Goal: Information Seeking & Learning: Check status

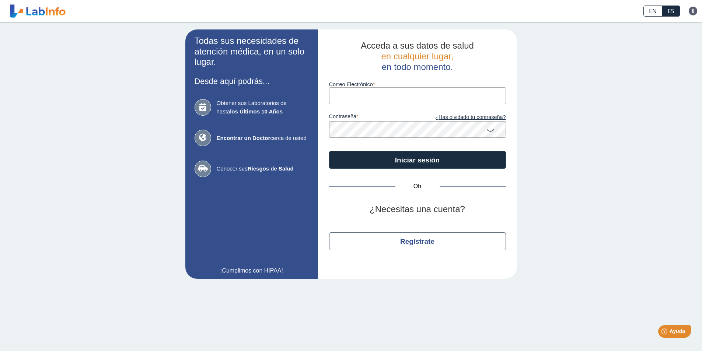
type input "[EMAIL_ADDRESS][DOMAIN_NAME]"
click at [493, 130] on icon at bounding box center [490, 130] width 9 height 14
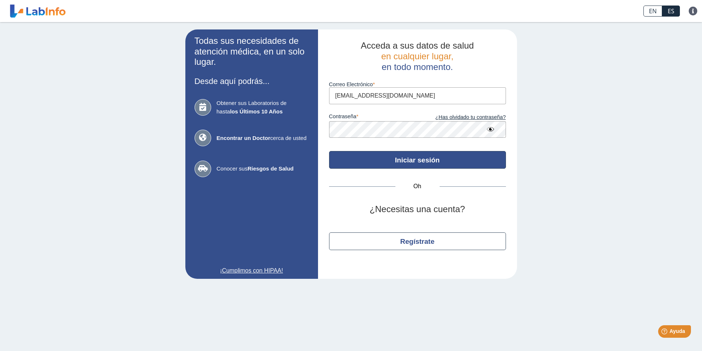
click at [417, 158] on font "Iniciar sesión" at bounding box center [417, 160] width 45 height 8
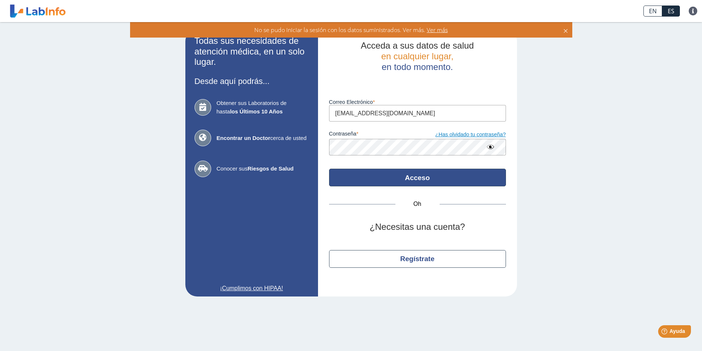
click at [468, 136] on font "¿Has olvidado tu contraseña?" at bounding box center [470, 134] width 70 height 6
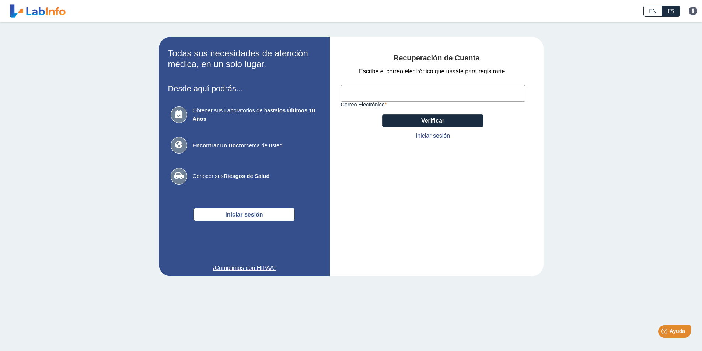
click at [381, 91] on input "Correo Electrónico" at bounding box center [433, 93] width 184 height 17
type input "[EMAIL_ADDRESS][DOMAIN_NAME]"
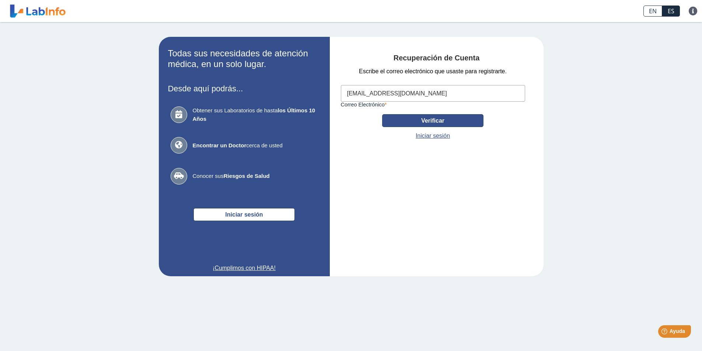
click at [420, 123] on button "Verificar" at bounding box center [432, 120] width 101 height 13
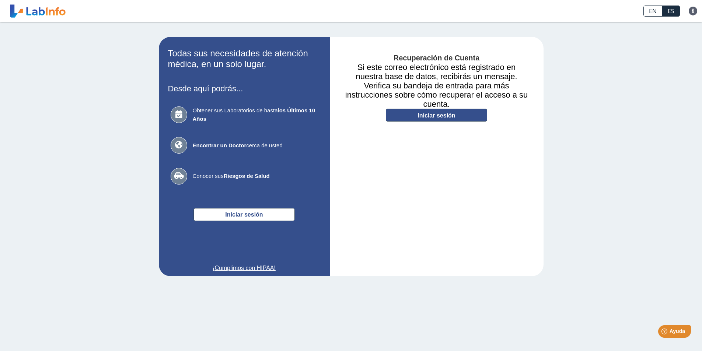
click at [452, 116] on font "Iniciar sesión" at bounding box center [436, 115] width 38 height 6
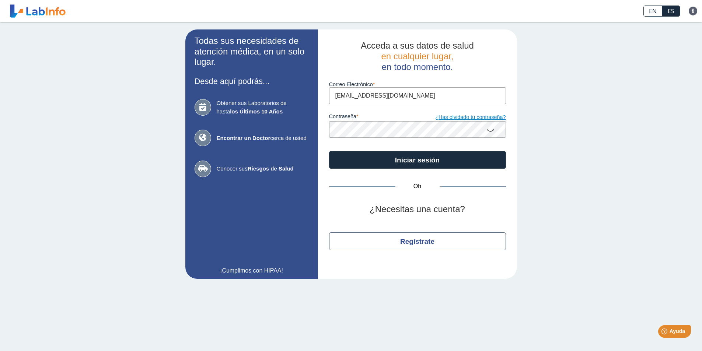
click at [451, 116] on font "¿Has olvidado tu contraseña?" at bounding box center [470, 117] width 70 height 6
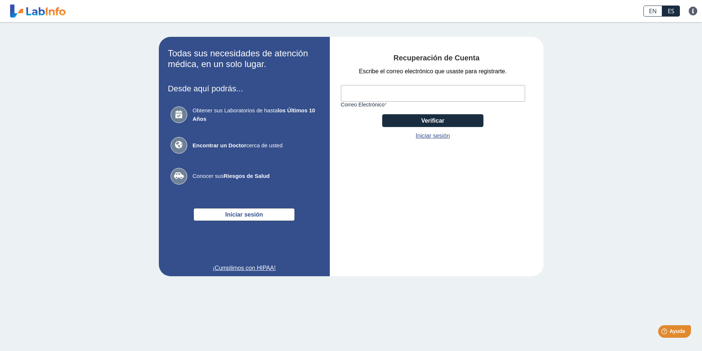
click at [425, 92] on input "Correo Electrónico" at bounding box center [433, 93] width 184 height 17
type input "[EMAIL_ADDRESS][DOMAIN_NAME]"
click at [544, 130] on app-recovery "Todas sus necesidades de atención médica, en un solo lugar. Desde aquí podrás..…" at bounding box center [350, 156] width 427 height 239
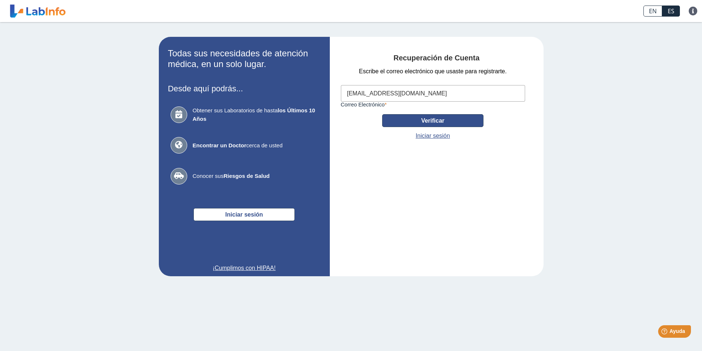
click at [446, 124] on button "Verificar" at bounding box center [432, 120] width 101 height 13
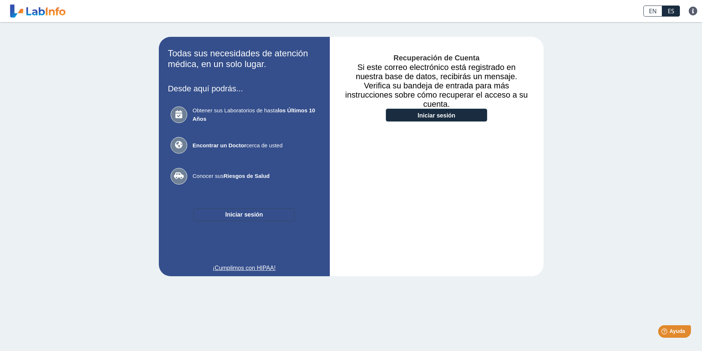
click at [235, 216] on font "Iniciar sesión" at bounding box center [244, 214] width 38 height 6
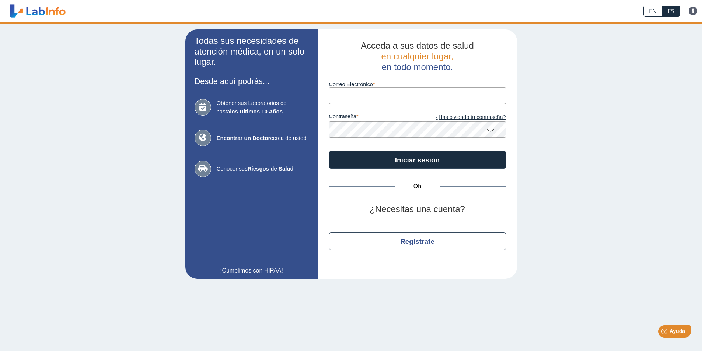
type input "[EMAIL_ADDRESS][DOMAIN_NAME]"
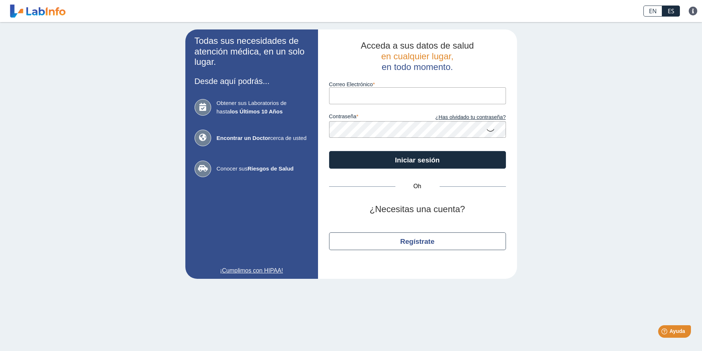
type input "[EMAIL_ADDRESS][DOMAIN_NAME]"
click at [488, 129] on icon at bounding box center [490, 130] width 9 height 14
type input "[EMAIL_ADDRESS][DOMAIN_NAME]"
click at [454, 116] on font "¿Has olvidado tu contraseña?" at bounding box center [470, 117] width 70 height 6
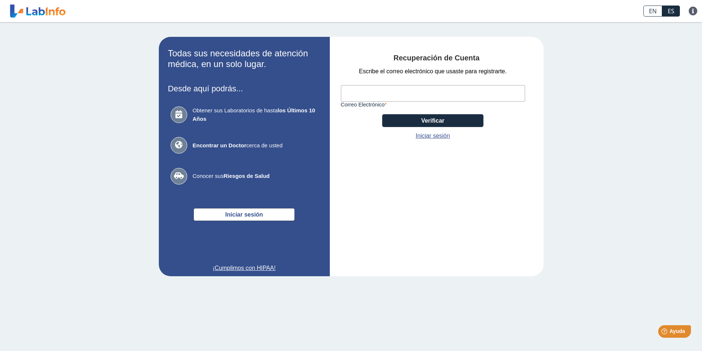
click at [444, 98] on input "Correo Electrónico" at bounding box center [433, 93] width 184 height 17
type input "[EMAIL_ADDRESS][DOMAIN_NAME]"
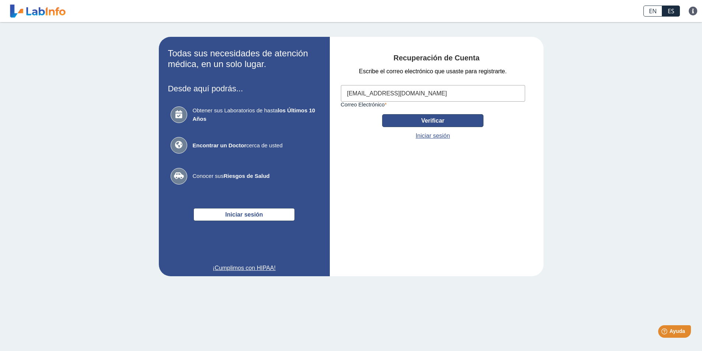
click at [411, 119] on button "Verificar" at bounding box center [432, 120] width 101 height 13
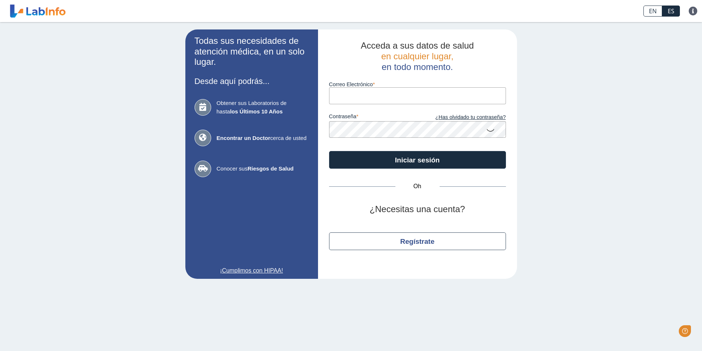
type input "[EMAIL_ADDRESS][DOMAIN_NAME]"
click at [489, 131] on icon at bounding box center [490, 130] width 9 height 14
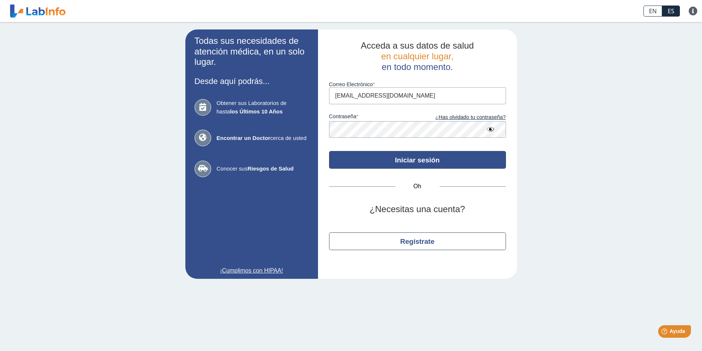
click at [408, 160] on font "Iniciar sesión" at bounding box center [417, 160] width 45 height 8
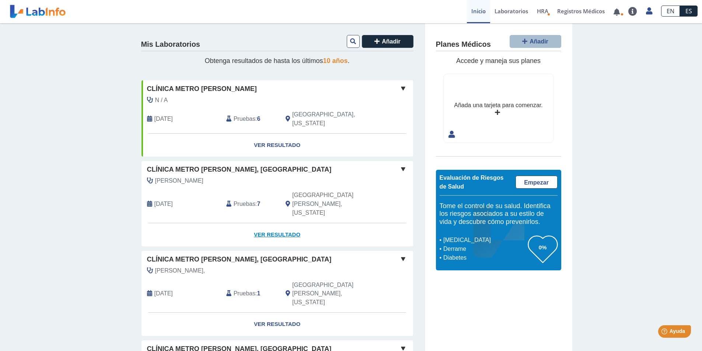
click at [269, 231] on font "Ver resultado" at bounding box center [277, 234] width 46 height 6
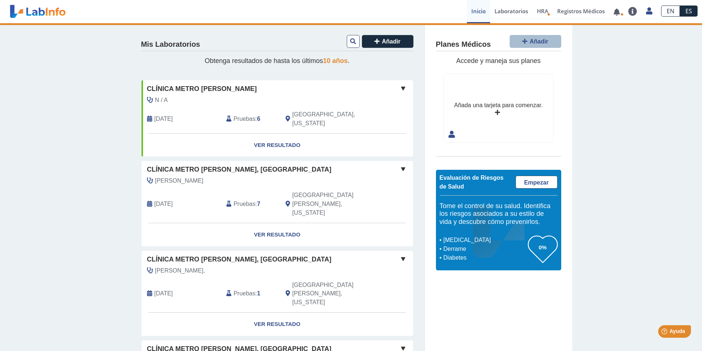
click at [227, 166] on font "Clínica Metro [PERSON_NAME], [GEOGRAPHIC_DATA]" at bounding box center [239, 169] width 185 height 7
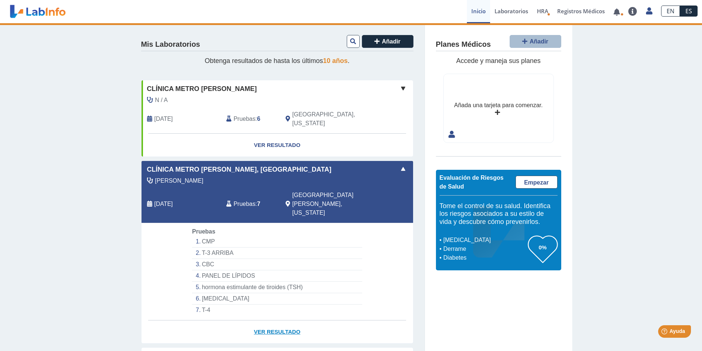
click at [278, 329] on font "Ver resultado" at bounding box center [277, 332] width 46 height 6
click at [399, 165] on span at bounding box center [403, 169] width 9 height 9
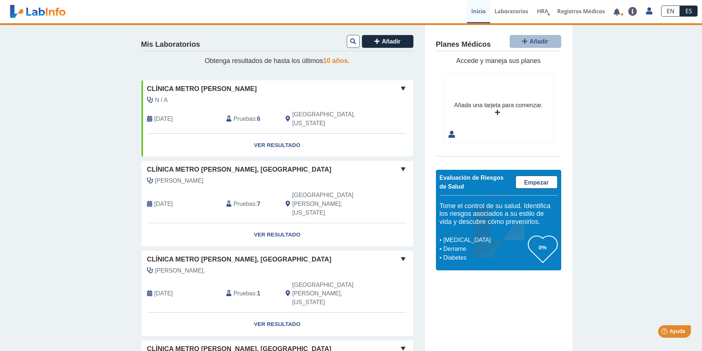
drag, startPoint x: 246, startPoint y: 192, endPoint x: 328, endPoint y: 228, distance: 89.5
click at [328, 255] on div "Clínica Metro [PERSON_NAME], [GEOGRAPHIC_DATA]" at bounding box center [276, 260] width 271 height 10
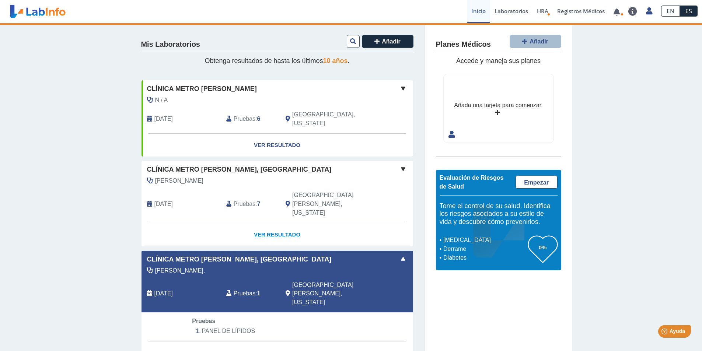
click at [275, 231] on font "Ver resultado" at bounding box center [277, 234] width 46 height 6
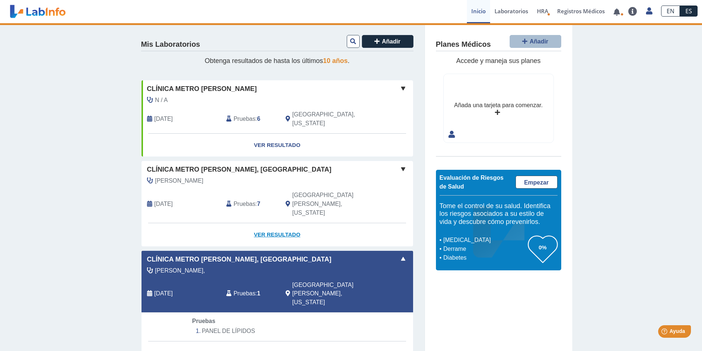
click at [275, 231] on font "Ver resultado" at bounding box center [277, 234] width 46 height 6
click at [240, 166] on font "Clínica Metro [PERSON_NAME], [GEOGRAPHIC_DATA]" at bounding box center [239, 169] width 185 height 7
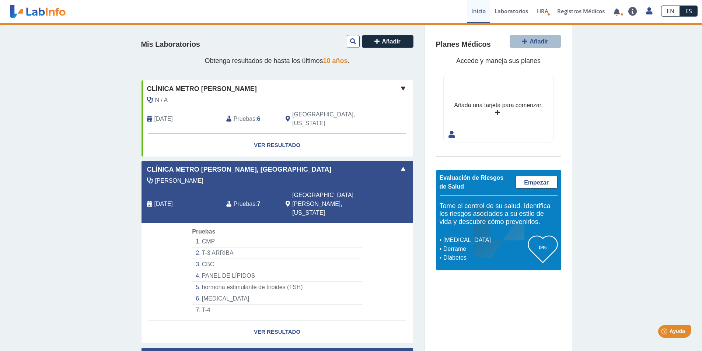
click at [240, 166] on font "Clínica Metro [PERSON_NAME], [GEOGRAPHIC_DATA]" at bounding box center [239, 169] width 185 height 7
click at [242, 166] on font "Clínica Metro [PERSON_NAME], [GEOGRAPHIC_DATA]" at bounding box center [239, 169] width 185 height 7
click at [509, 11] on font "Laboratorios" at bounding box center [511, 10] width 34 height 7
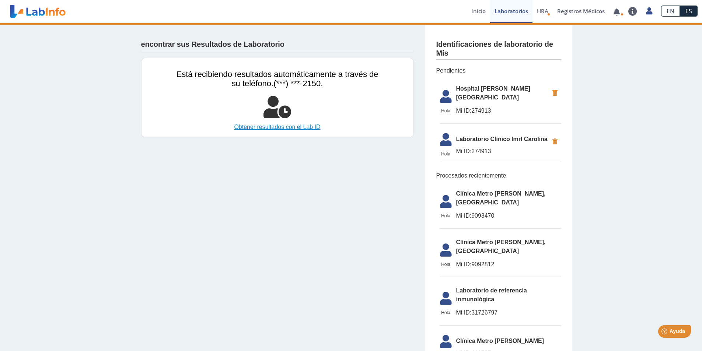
click at [280, 126] on font "Obtener resultados con el Lab ID" at bounding box center [277, 127] width 86 height 6
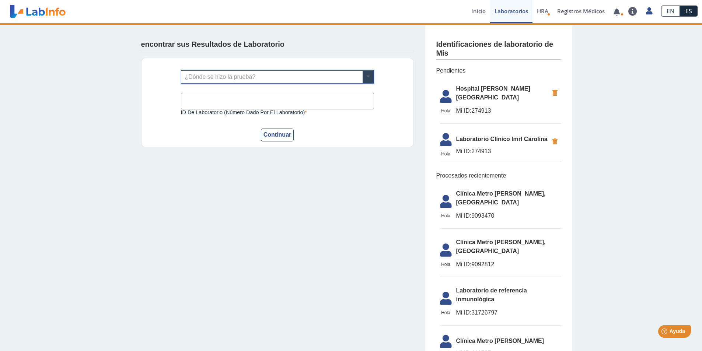
click at [368, 80] on span at bounding box center [367, 77] width 11 height 13
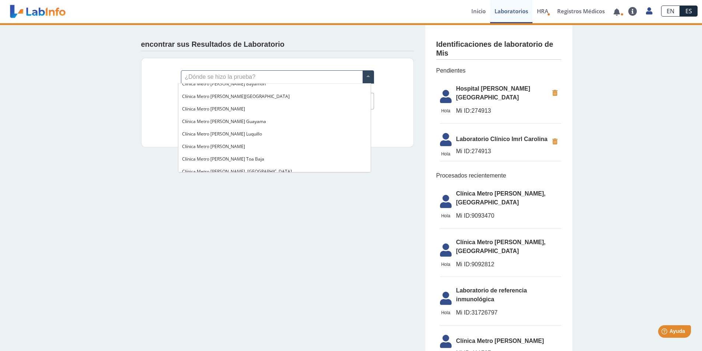
scroll to position [552, 0]
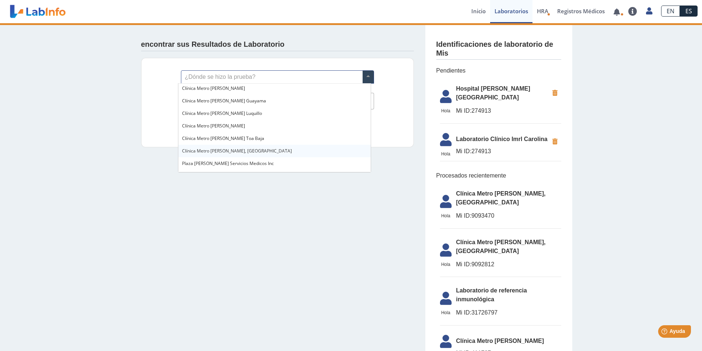
click at [281, 154] on div "Clínica Metro [PERSON_NAME], [GEOGRAPHIC_DATA]" at bounding box center [274, 151] width 192 height 13
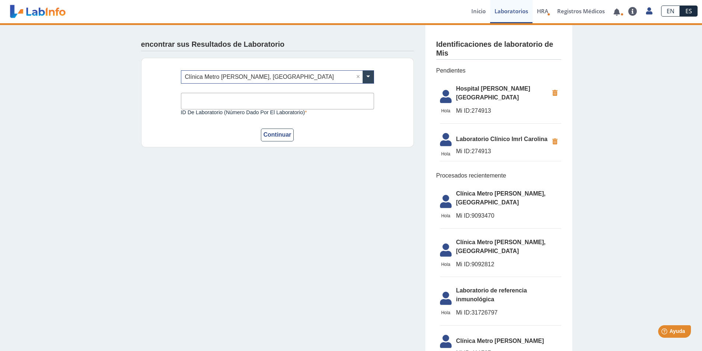
click at [263, 102] on input "ID de laboratorio (número dado por el laboratorio)" at bounding box center [277, 101] width 193 height 17
type input "2146423"
click at [267, 137] on font "Continuar" at bounding box center [277, 134] width 28 height 6
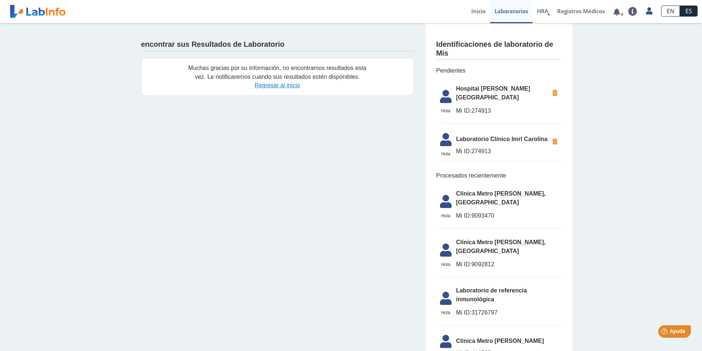
click at [279, 85] on font "Regresar al inicio" at bounding box center [277, 85] width 45 height 6
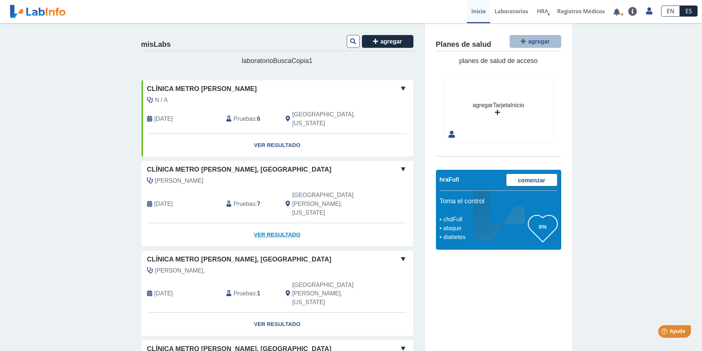
click at [273, 231] on font "Ver resultado" at bounding box center [277, 234] width 46 height 6
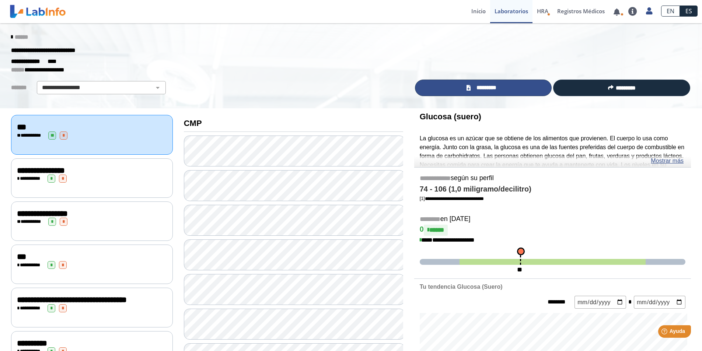
click at [501, 86] on link "*********" at bounding box center [483, 88] width 137 height 17
